Goal: Task Accomplishment & Management: Use online tool/utility

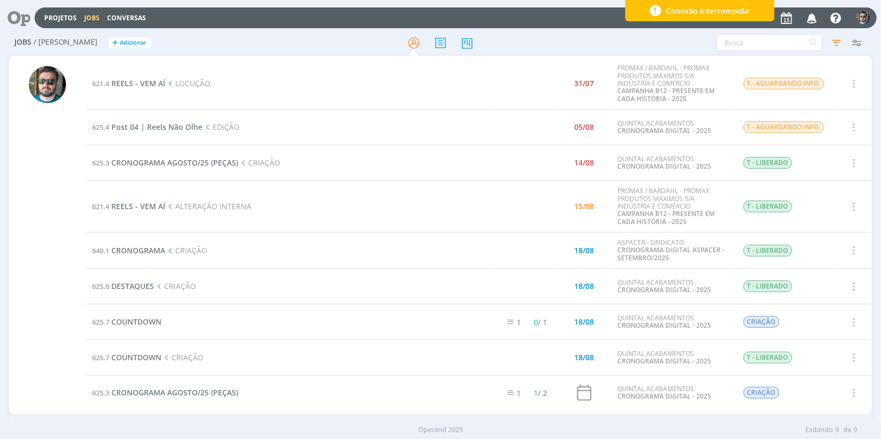
scroll to position [10, 0]
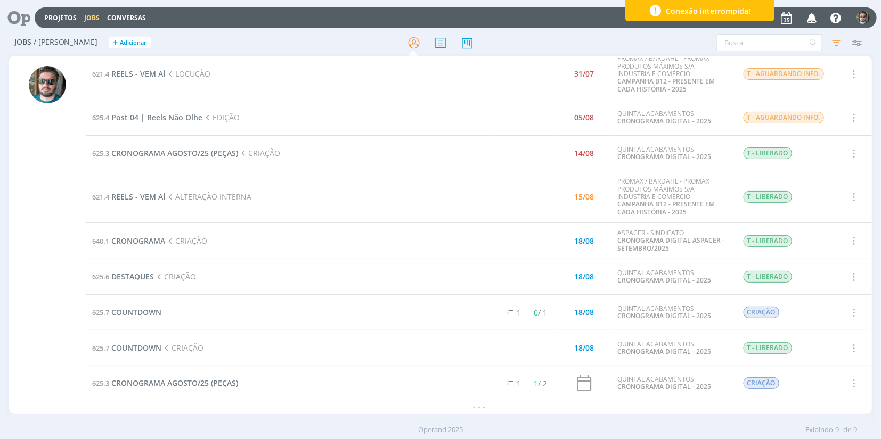
click at [811, 22] on icon "button" at bounding box center [812, 18] width 19 height 18
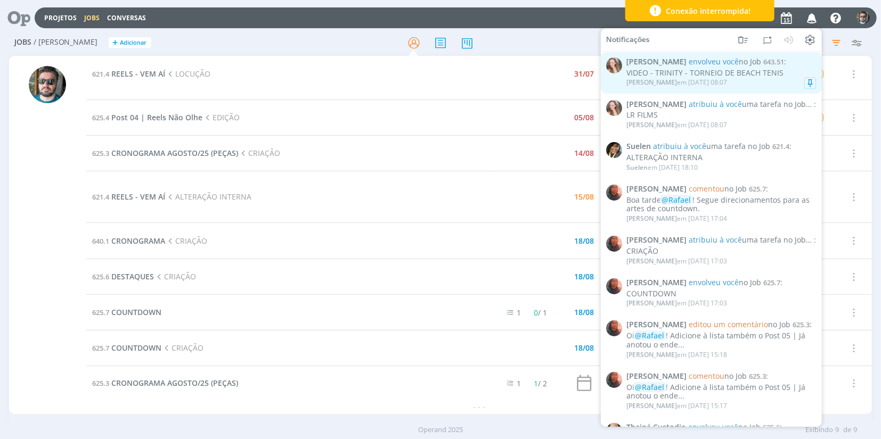
click at [740, 75] on div "VIDEO - TRINITY - TORNEIO DE BEACH TENIS" at bounding box center [721, 73] width 190 height 9
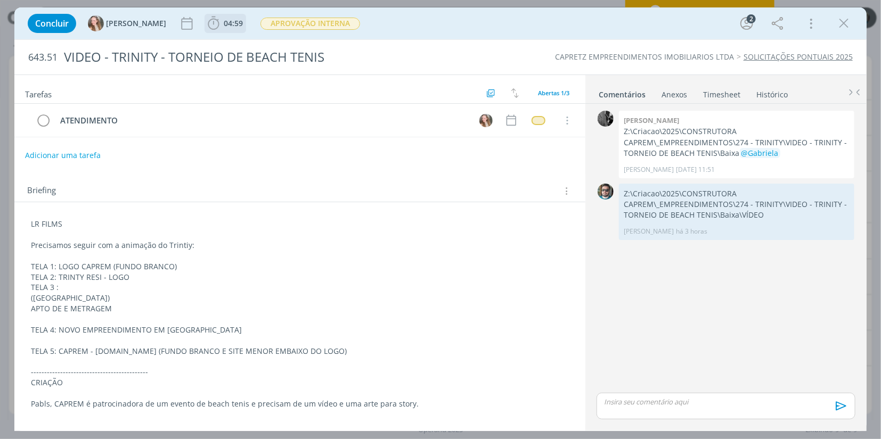
click at [224, 20] on span "04:59" at bounding box center [233, 23] width 19 height 10
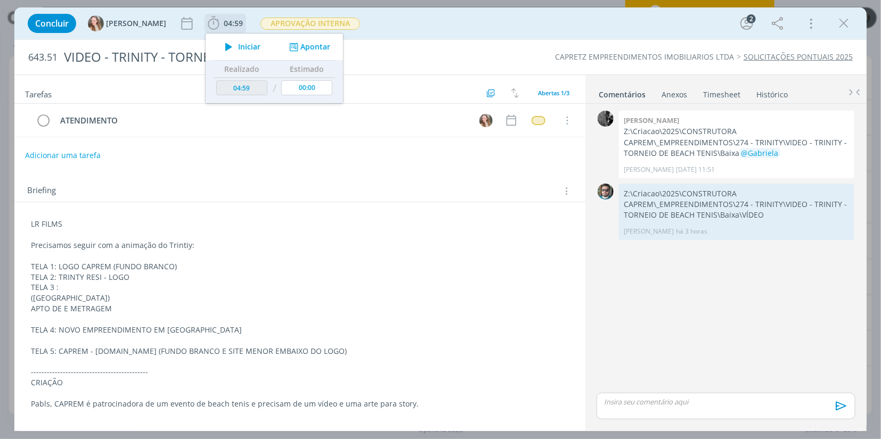
click at [238, 45] on span "Iniciar" at bounding box center [249, 46] width 22 height 7
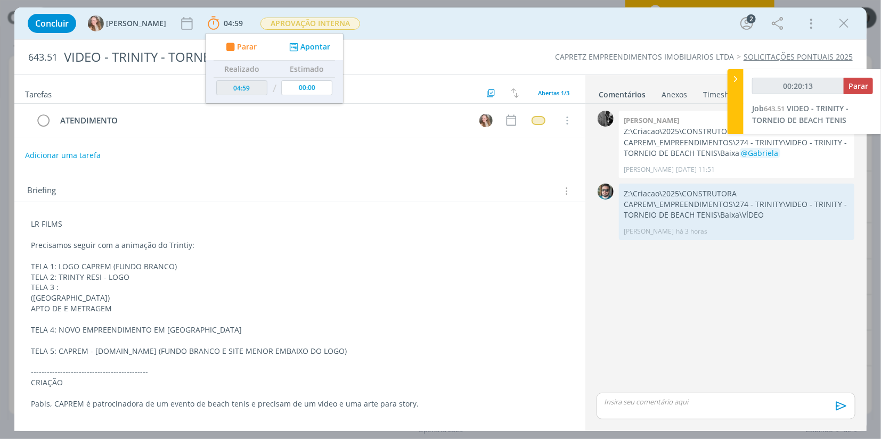
click at [843, 23] on icon "dialog" at bounding box center [844, 23] width 16 height 16
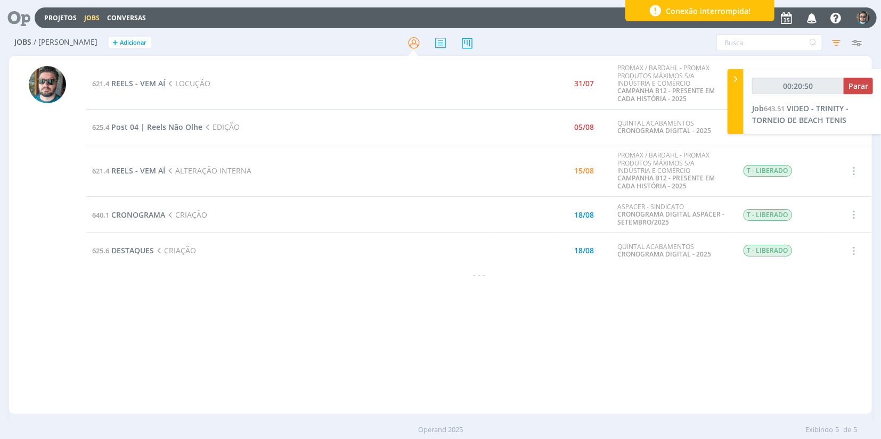
click at [205, 303] on div "621.4 REELS - VEM AÍ LOCUÇÃO 31/07 PROMAX / BARDAHL - PROMAX PRODUTOS MÁXIMOS S…" at bounding box center [479, 235] width 786 height 354
drag, startPoint x: 123, startPoint y: 328, endPoint x: 371, endPoint y: 390, distance: 255.9
click at [371, 390] on div "621.4 REELS - VEM AÍ LOCUÇÃO 31/07 PROMAX / BARDAHL - PROMAX PRODUTOS MÁXIMOS S…" at bounding box center [479, 235] width 786 height 354
click at [17, 153] on div at bounding box center [47, 236] width 77 height 356
type input "01:01:31"
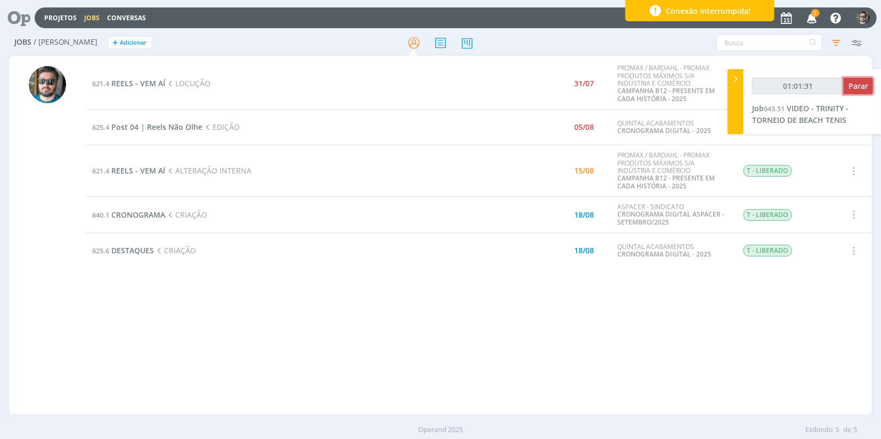
click at [863, 84] on span "Parar" at bounding box center [859, 86] width 20 height 10
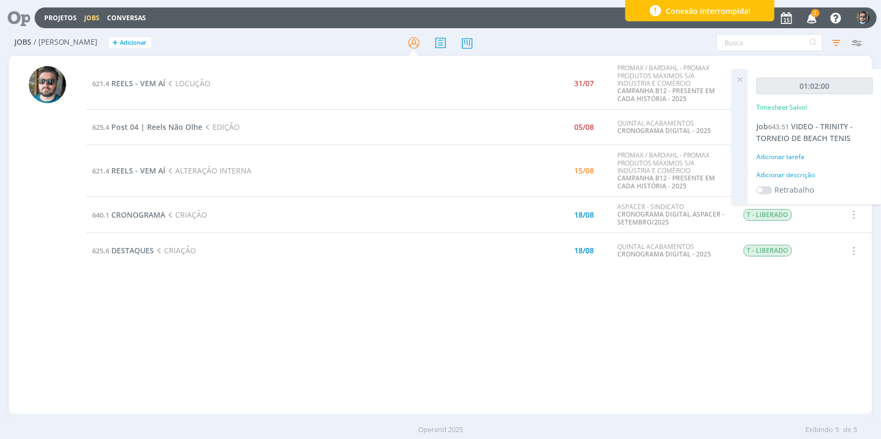
click at [812, 19] on icon "button" at bounding box center [812, 18] width 19 height 18
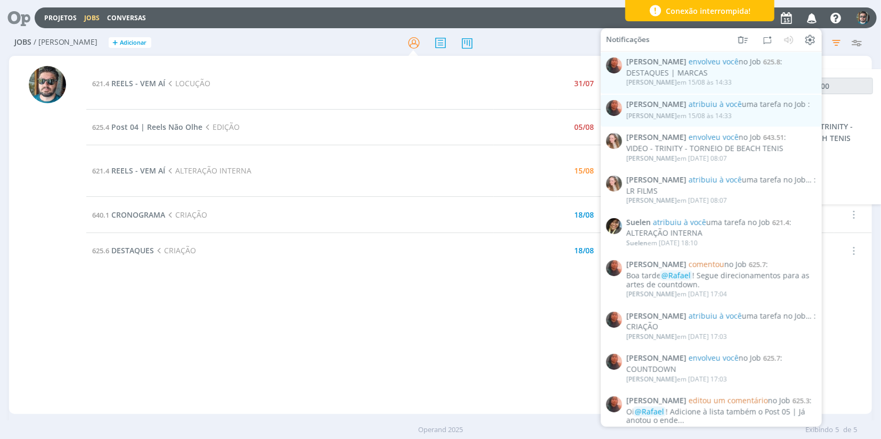
click at [450, 309] on div "621.4 REELS - VEM AÍ LOCUÇÃO 31/07 PROMAX / BARDAHL - PROMAX PRODUTOS MÁXIMOS S…" at bounding box center [479, 235] width 786 height 354
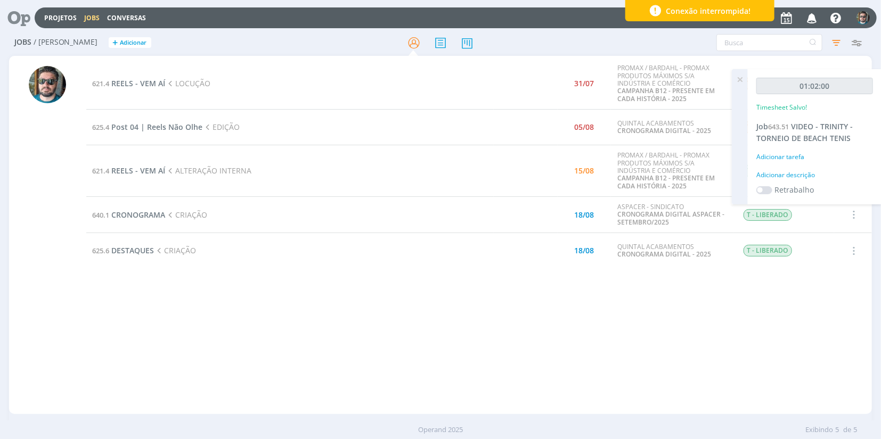
click at [89, 18] on link "Jobs" at bounding box center [91, 17] width 15 height 9
click at [94, 20] on link "Jobs" at bounding box center [91, 17] width 15 height 9
click at [71, 16] on link "Projetos" at bounding box center [60, 17] width 32 height 9
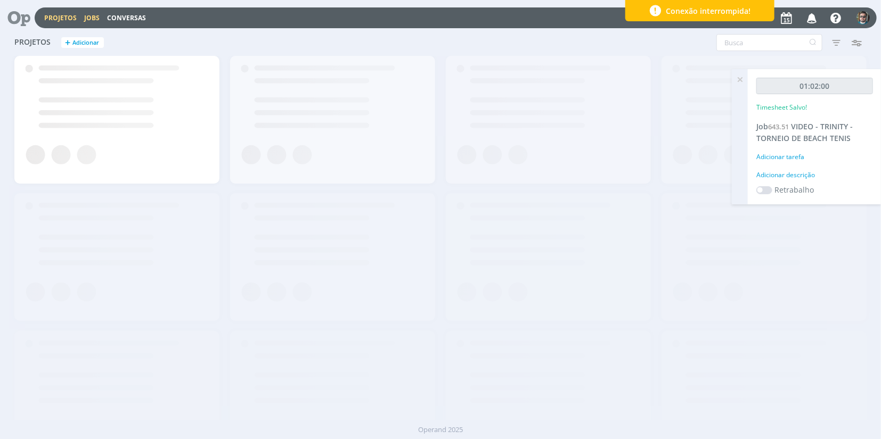
click at [91, 17] on link "Jobs" at bounding box center [91, 17] width 15 height 9
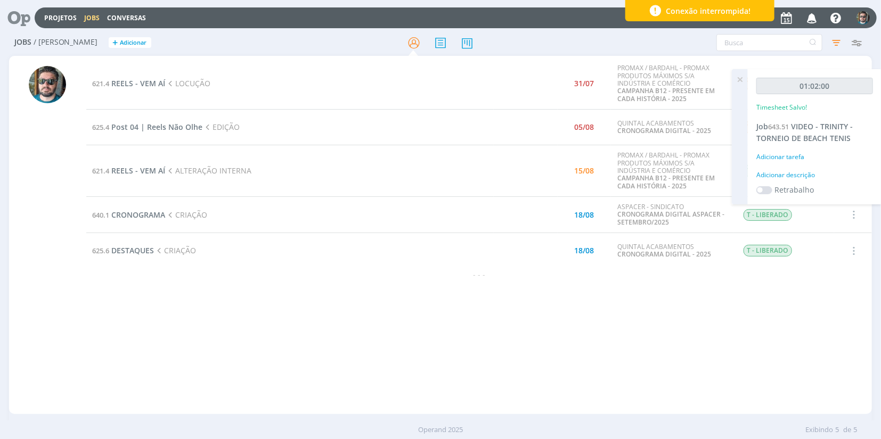
click at [488, 365] on div "621.4 REELS - VEM AÍ LOCUÇÃO 31/07 PROMAX / BARDAHL - PROMAX PRODUTOS MÁXIMOS S…" at bounding box center [479, 235] width 786 height 354
click at [143, 169] on span "REELS - VEM AÍ" at bounding box center [139, 171] width 54 height 10
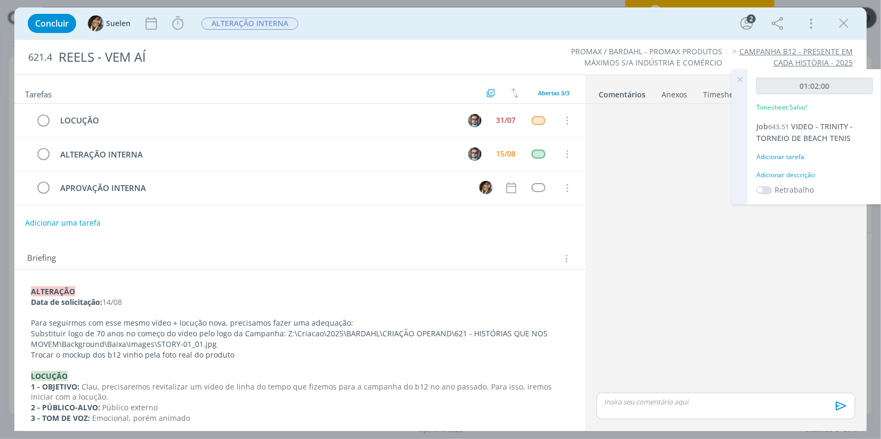
click at [741, 81] on icon at bounding box center [739, 79] width 19 height 21
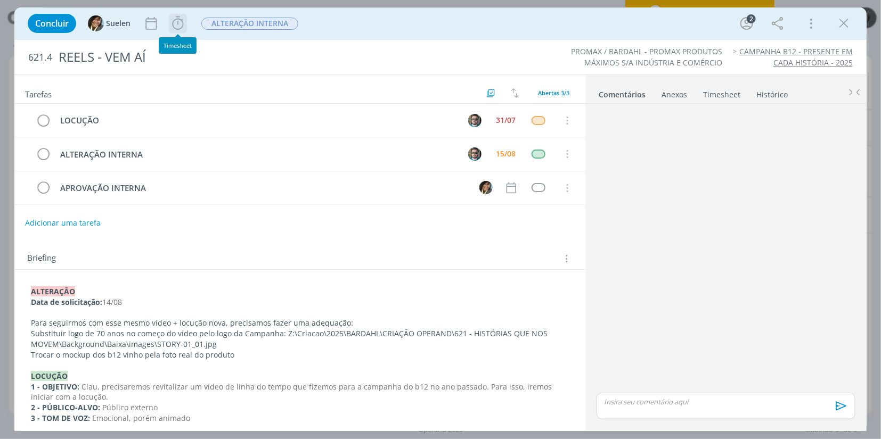
click at [173, 20] on icon "dialog" at bounding box center [178, 23] width 16 height 16
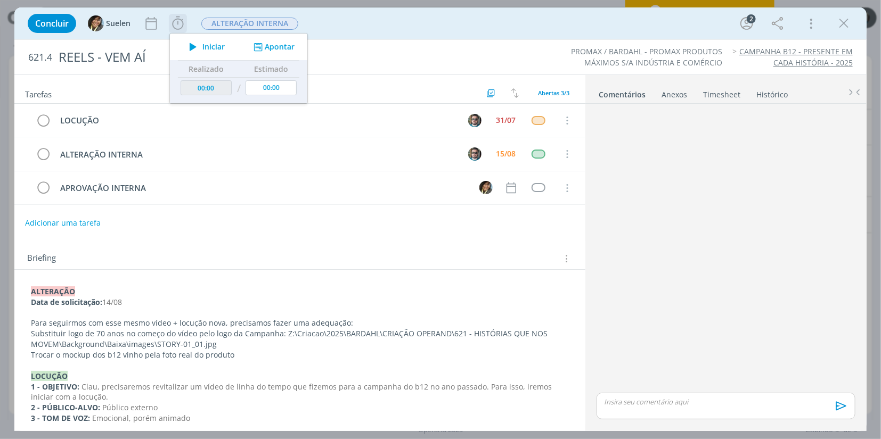
click at [216, 51] on span "Iniciar" at bounding box center [213, 46] width 22 height 7
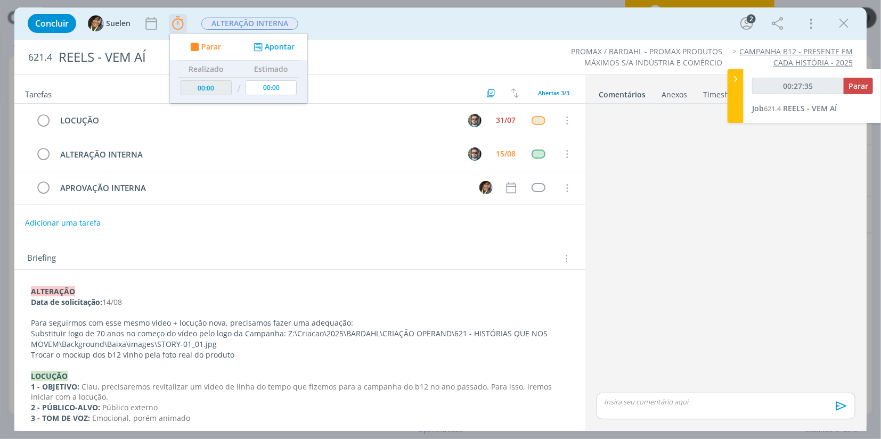
type input "00:28:35"
